Goal: Task Accomplishment & Management: Manage account settings

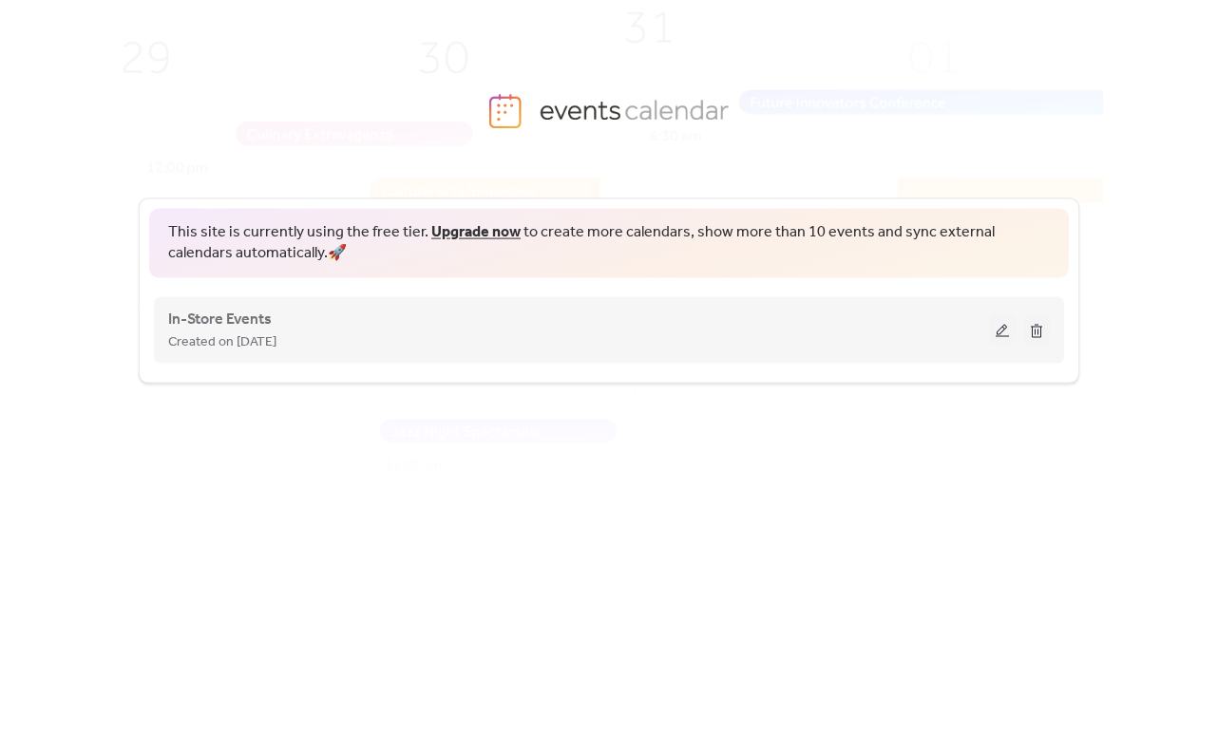
click at [248, 331] on span "Created on [DATE]" at bounding box center [222, 342] width 108 height 23
click at [999, 328] on button at bounding box center [1002, 329] width 27 height 28
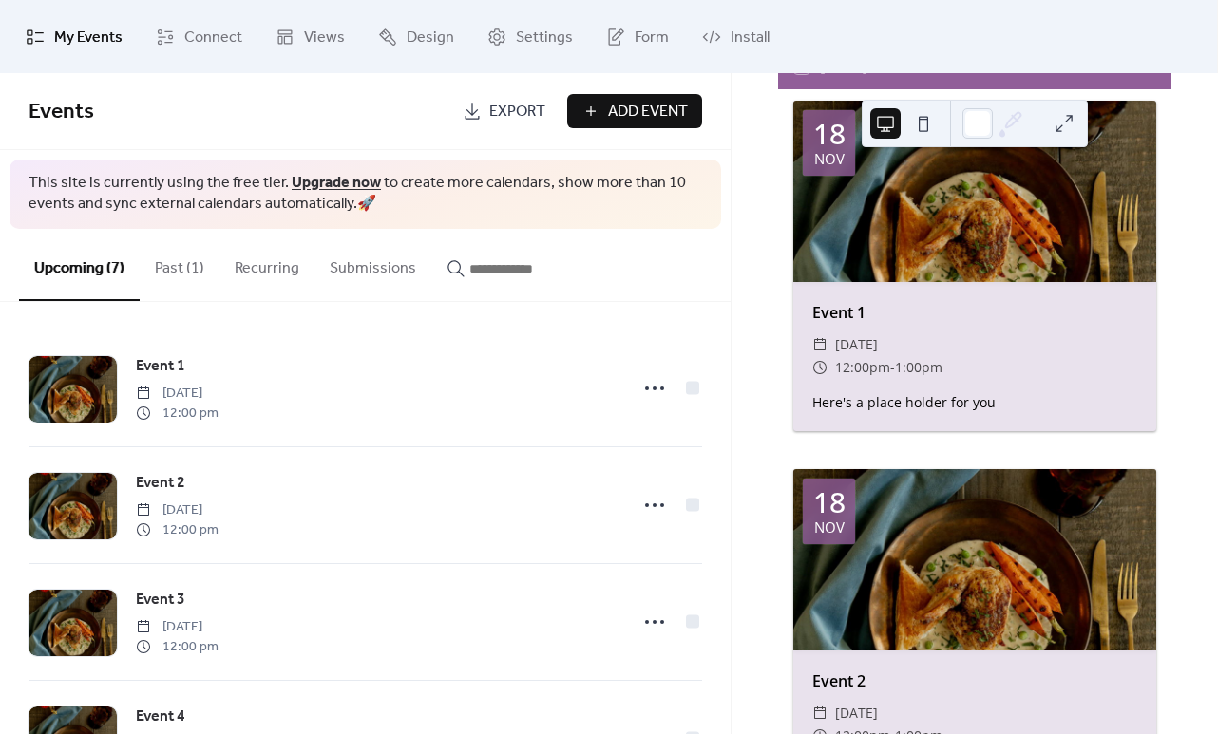
scroll to position [153, 0]
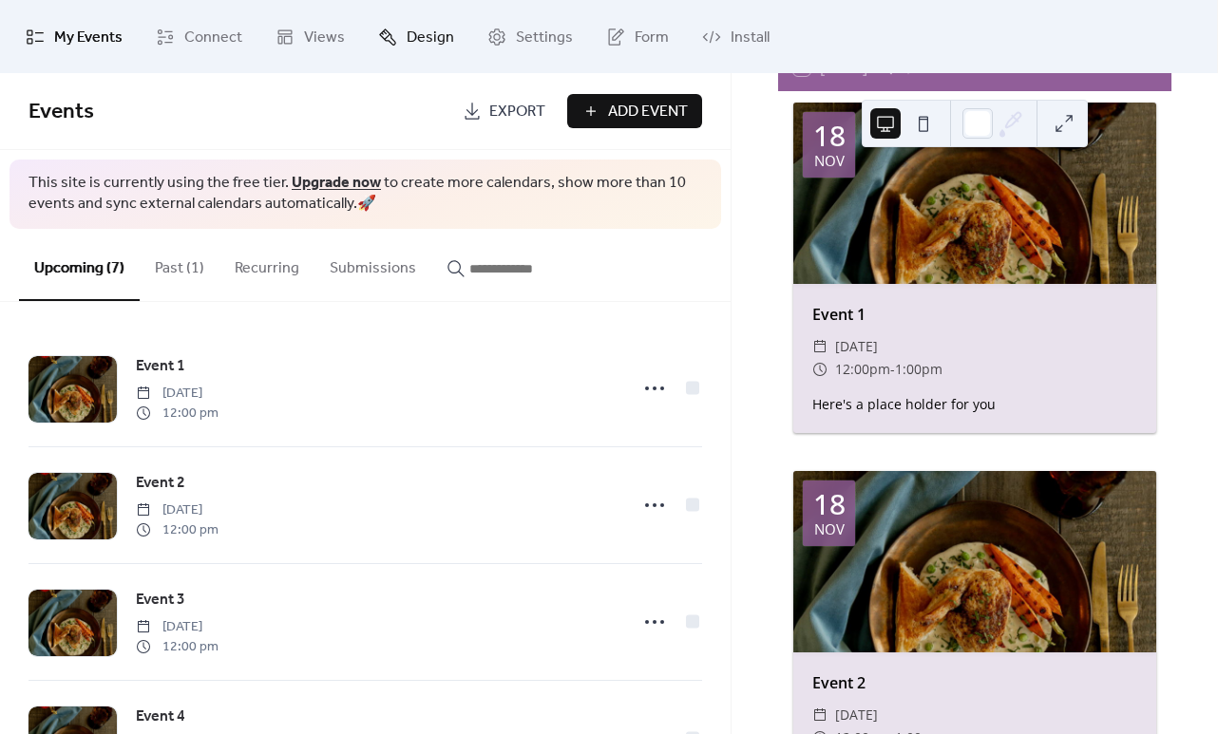
click at [410, 37] on span "Design" at bounding box center [430, 37] width 47 height 29
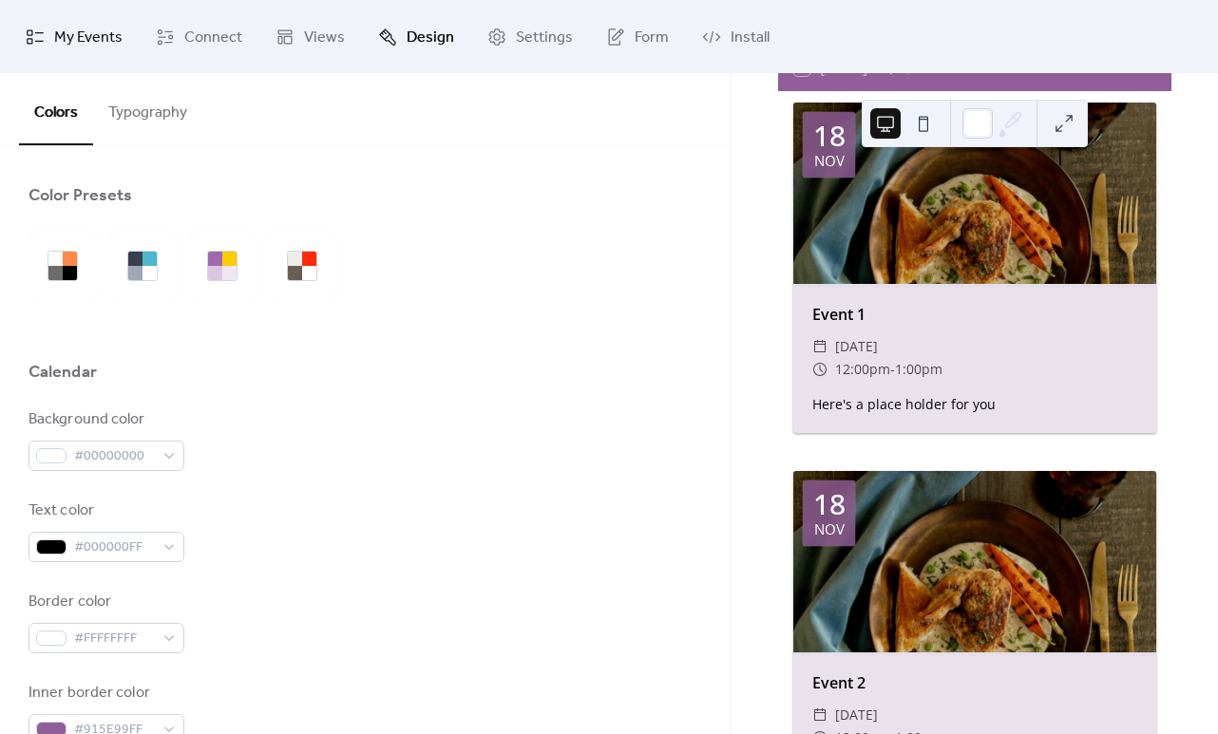
click at [27, 43] on icon at bounding box center [35, 37] width 19 height 19
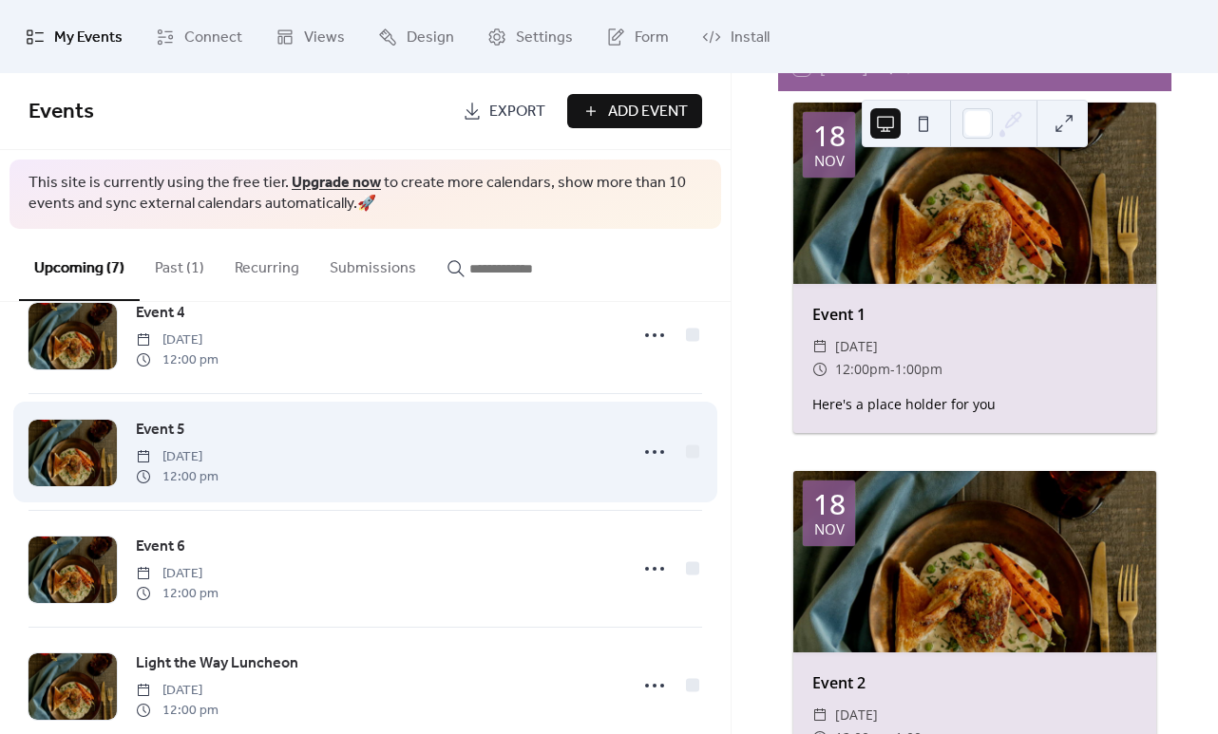
scroll to position [442, 0]
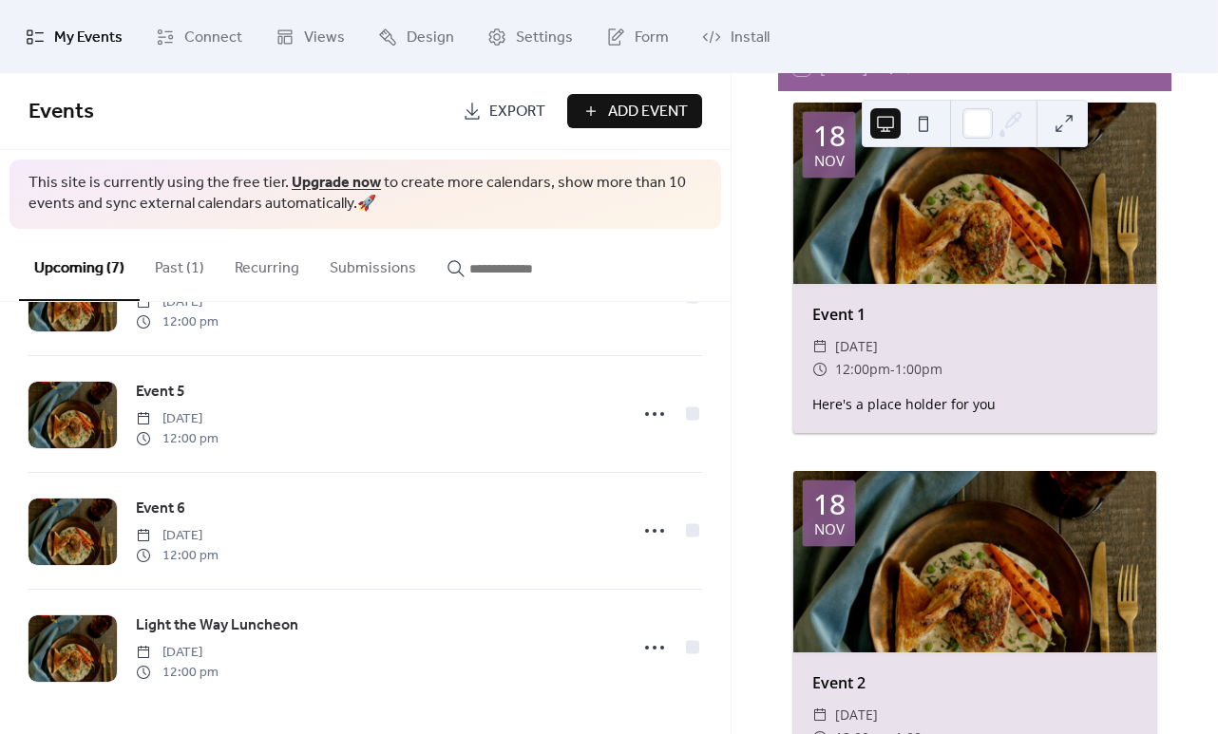
click at [188, 275] on button "Past (1)" at bounding box center [180, 264] width 80 height 70
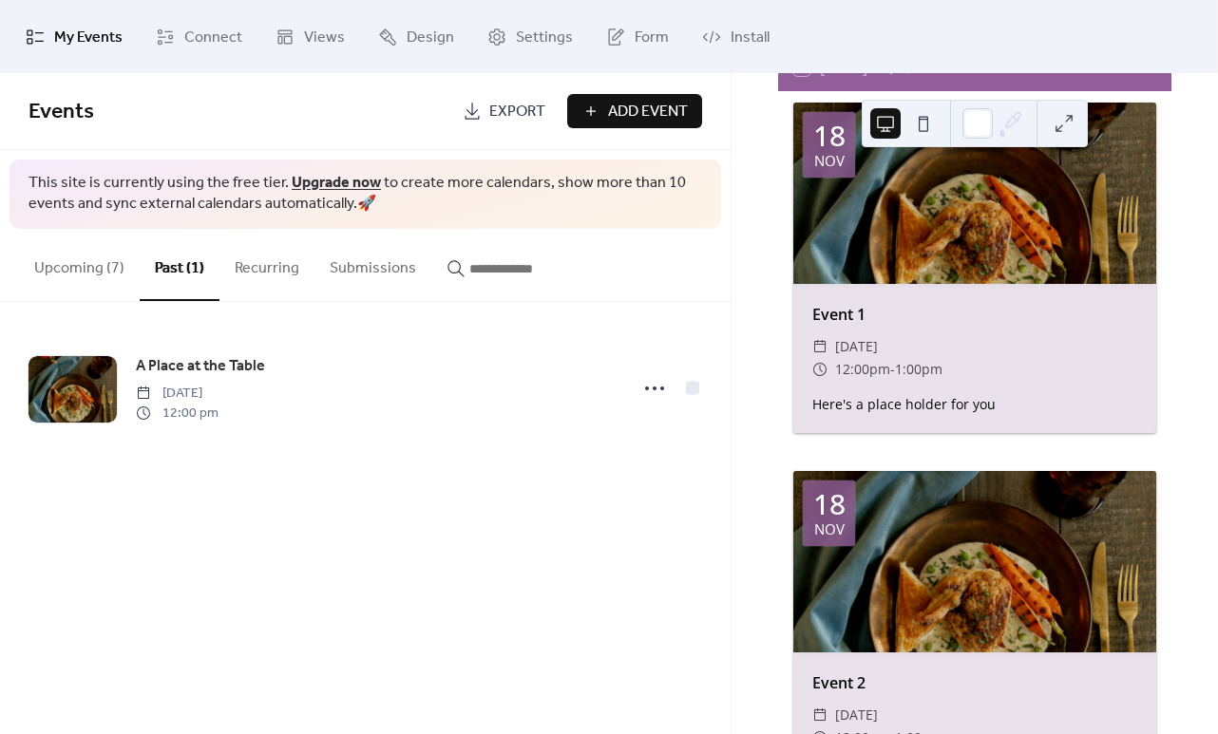
click at [71, 279] on button "Upcoming (7)" at bounding box center [79, 264] width 121 height 70
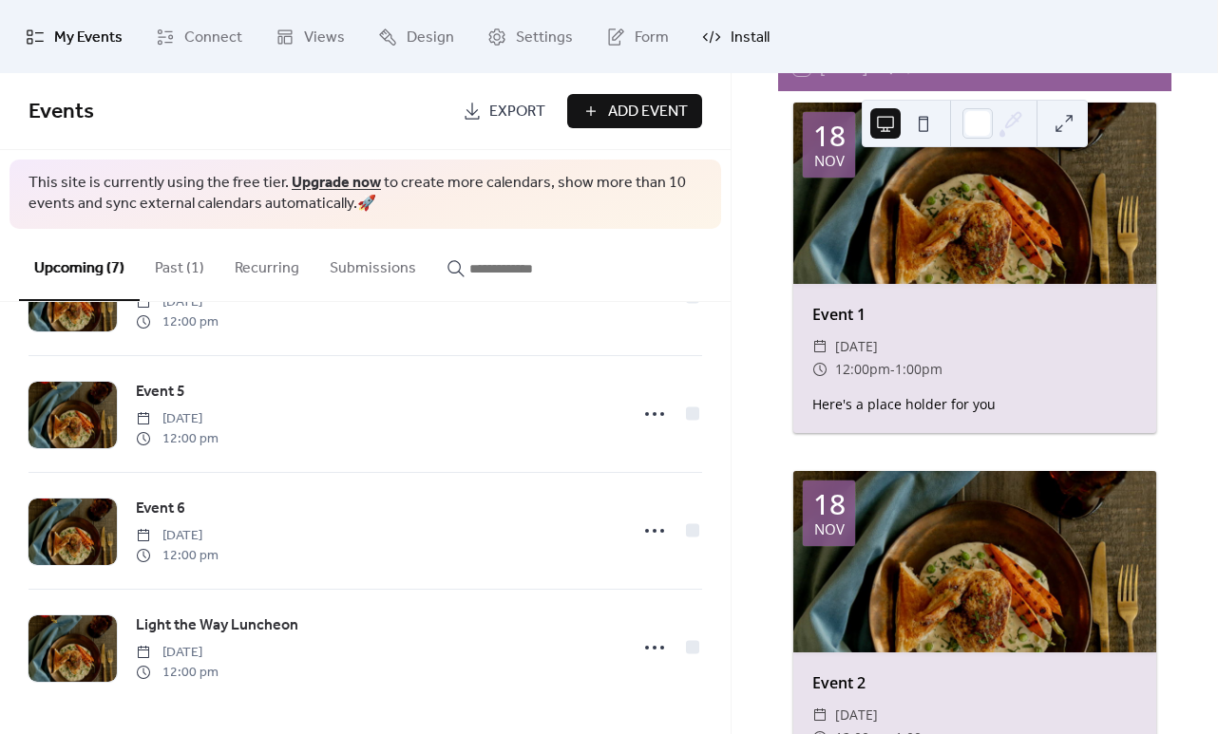
click at [744, 35] on span "Install" at bounding box center [749, 37] width 39 height 29
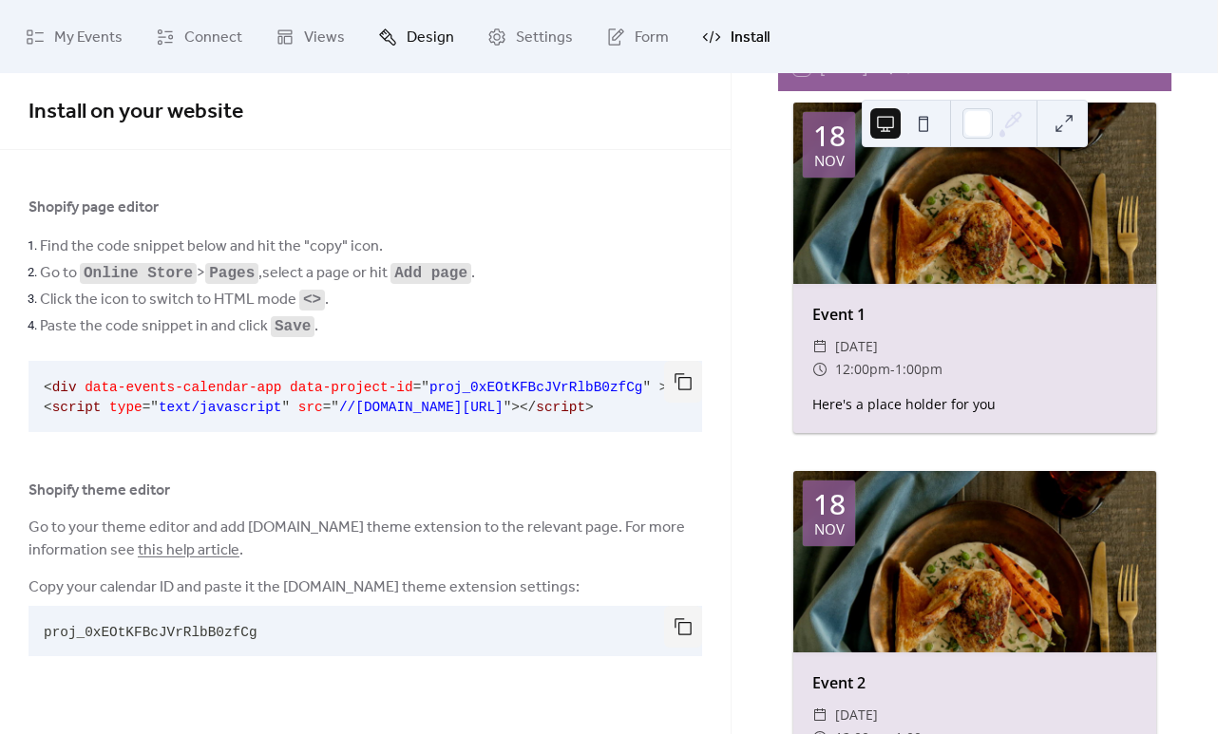
click at [414, 33] on span "Design" at bounding box center [430, 37] width 47 height 29
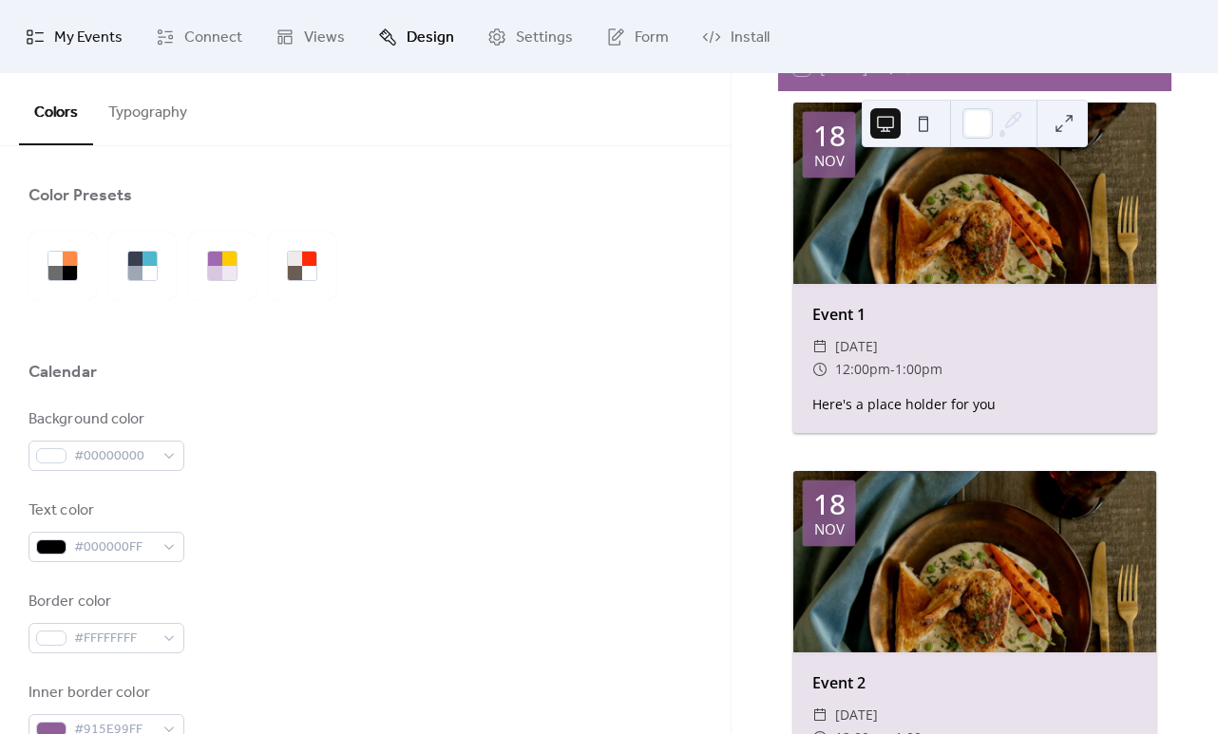
click at [64, 49] on span "My Events" at bounding box center [88, 37] width 68 height 29
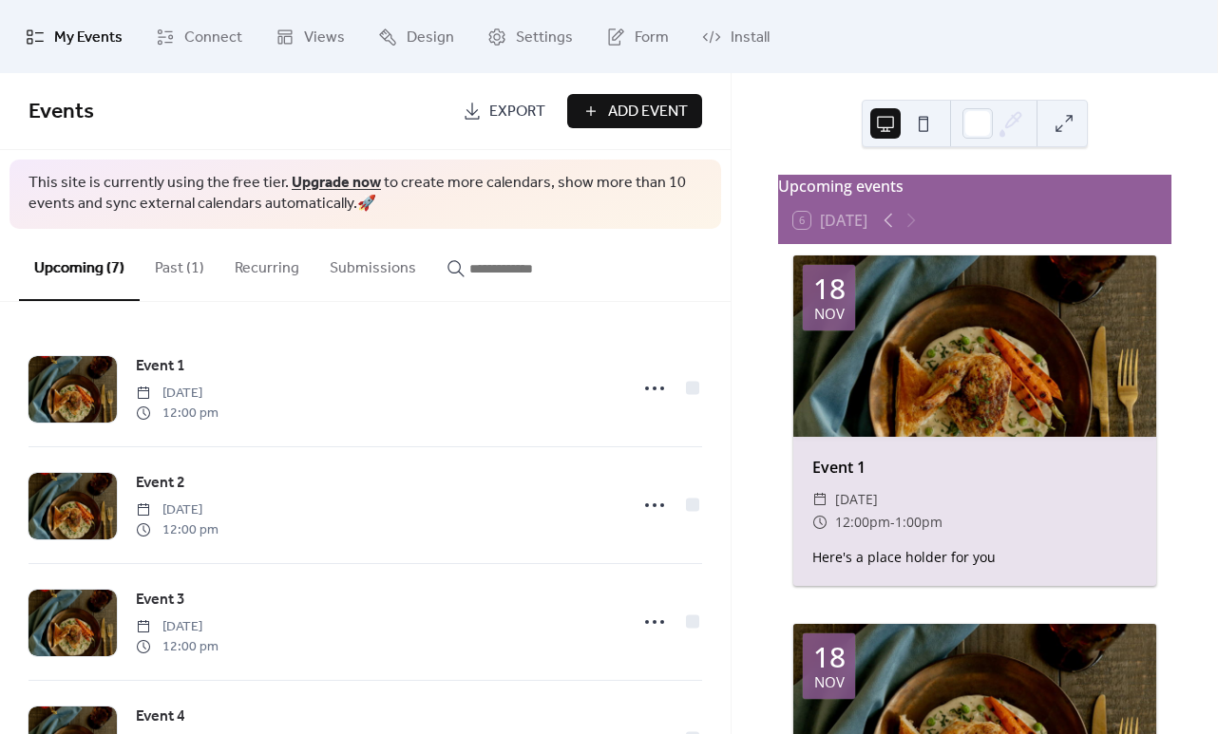
click at [1061, 125] on button at bounding box center [1064, 123] width 30 height 30
